Goal: Information Seeking & Learning: Check status

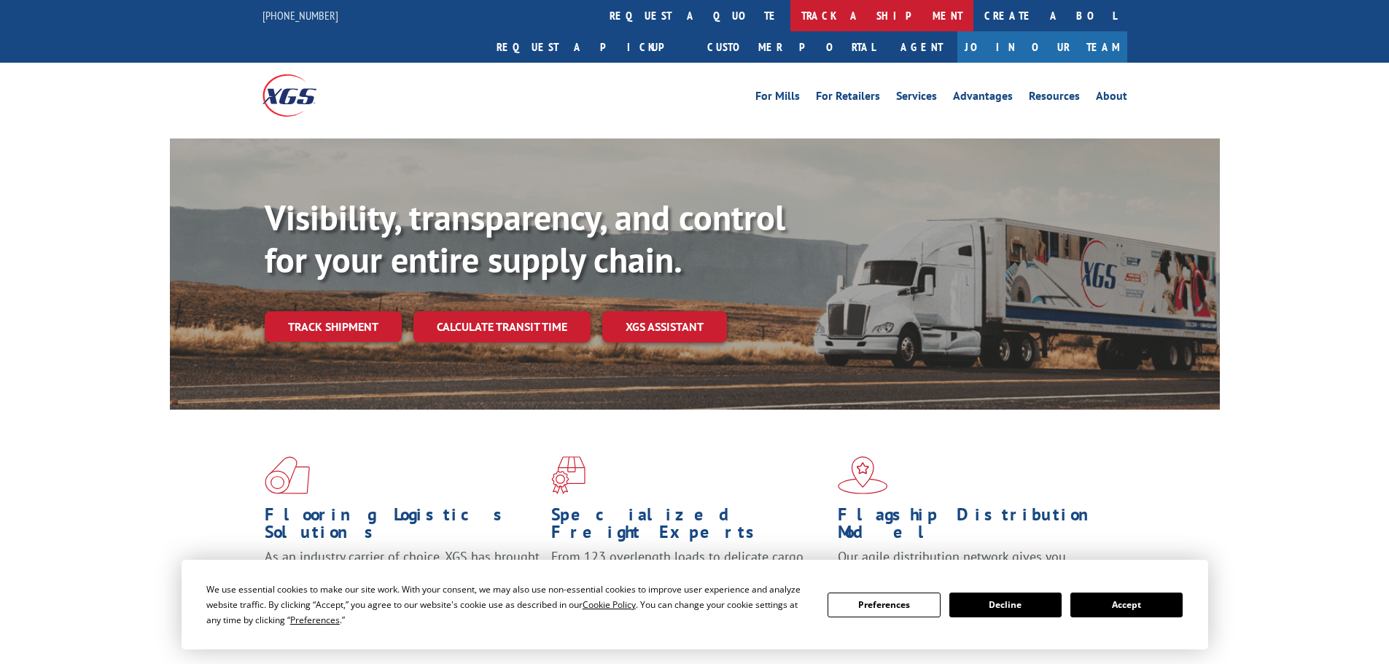
click at [790, 23] on link "track a shipment" at bounding box center [881, 15] width 183 height 31
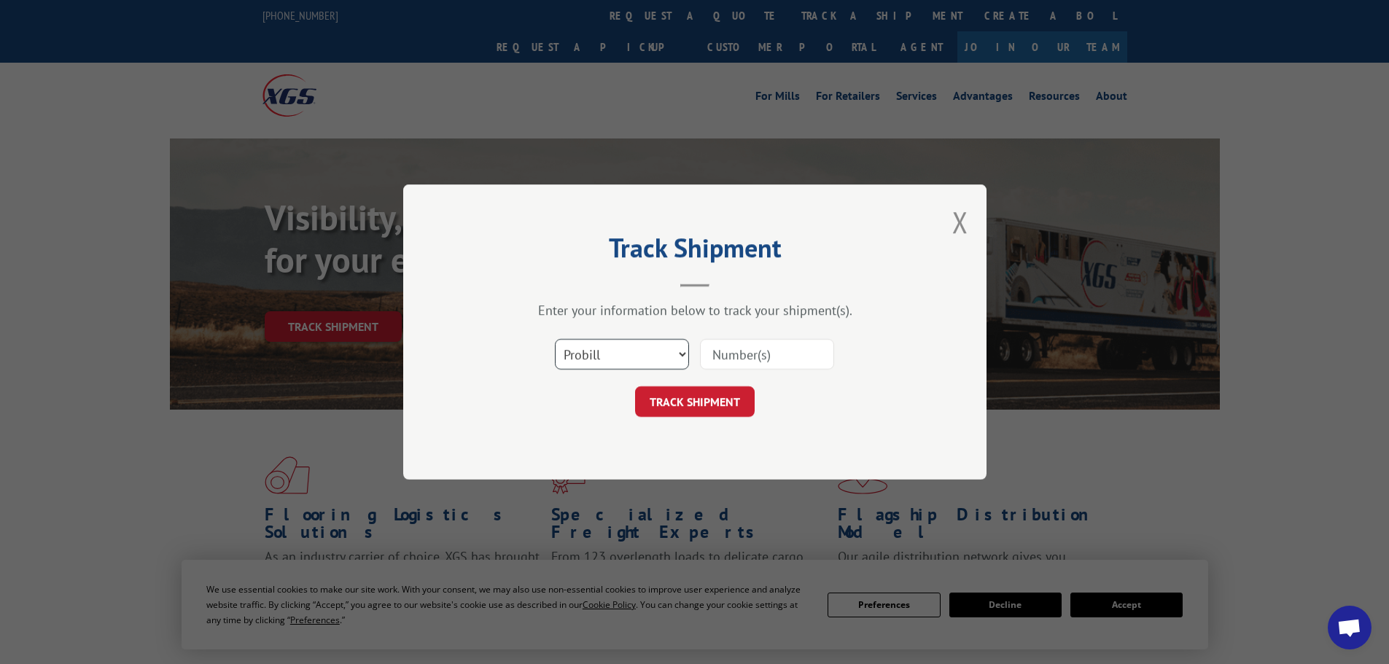
click at [640, 356] on select "Select category... Probill BOL PO" at bounding box center [622, 354] width 134 height 31
select select "bol"
click at [555, 339] on select "Select category... Probill BOL PO" at bounding box center [622, 354] width 134 height 31
click at [722, 358] on input at bounding box center [767, 354] width 134 height 31
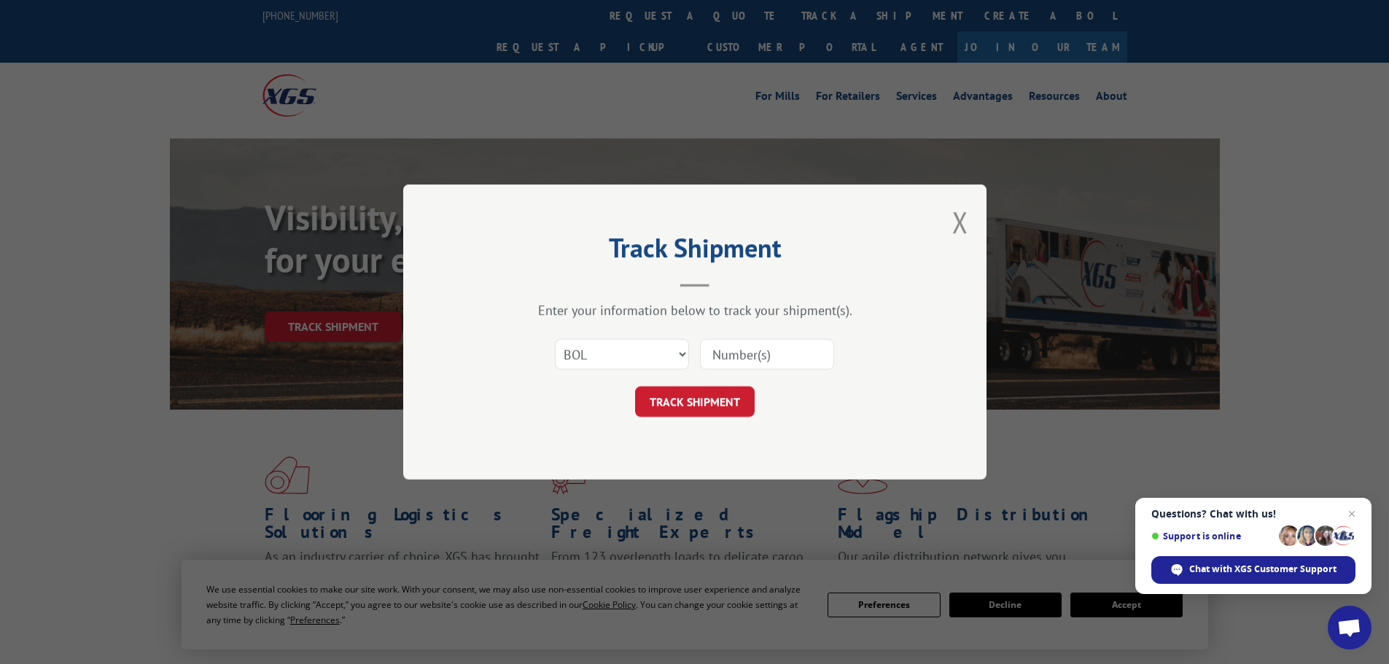
paste input "6016999"
type input "6016999"
click at [711, 403] on button "TRACK SHIPMENT" at bounding box center [695, 401] width 120 height 31
